Goal: Entertainment & Leisure: Consume media (video, audio)

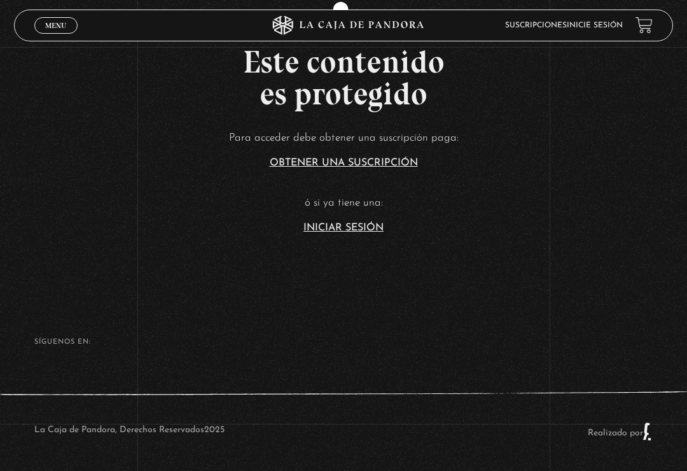
scroll to position [275, 0]
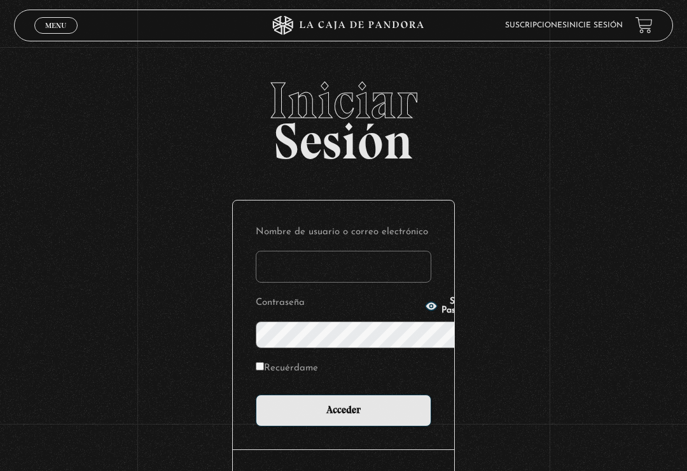
type input "brentvans20@gmail.com"
click at [344, 395] on input "Acceder" at bounding box center [344, 411] width 176 height 32
click at [348, 395] on input "Acceder" at bounding box center [344, 411] width 176 height 32
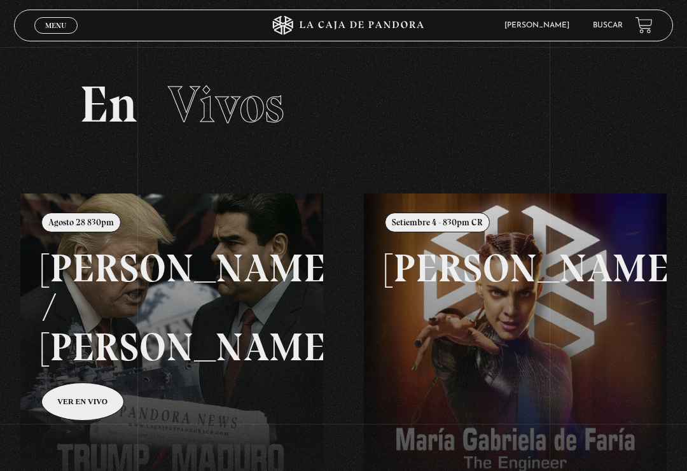
click at [56, 20] on link "Menu Cerrar" at bounding box center [55, 25] width 43 height 17
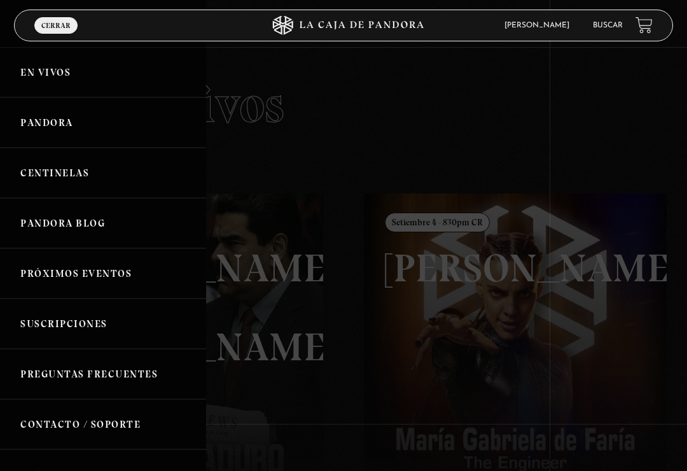
click at [96, 135] on link "Pandora" at bounding box center [103, 122] width 206 height 50
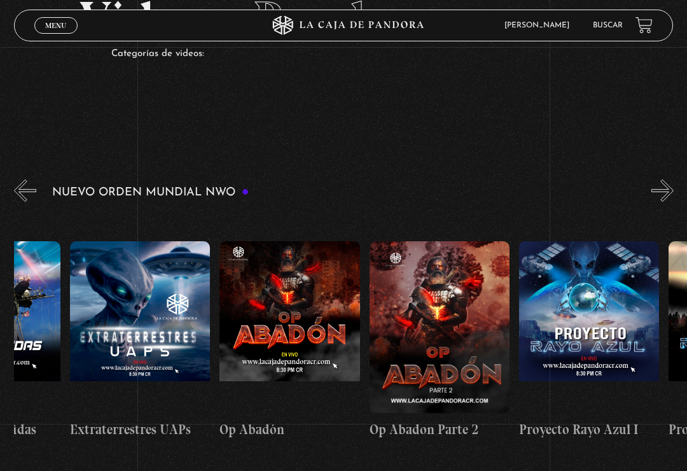
click at [314, 249] on figure at bounding box center [290, 327] width 140 height 172
